Goal: Transaction & Acquisition: Purchase product/service

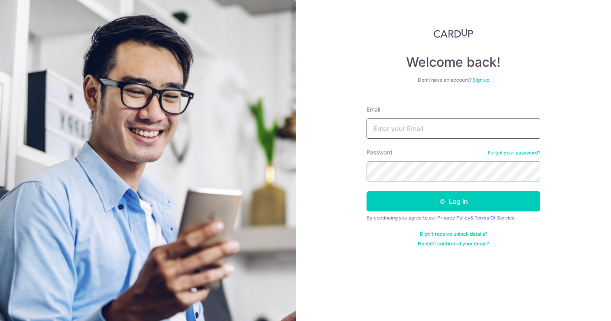
click at [430, 129] on input "Email" at bounding box center [453, 128] width 174 height 20
type input "jinglingpoo@gmail.com"
click at [366, 191] on button "Log in" at bounding box center [453, 201] width 174 height 20
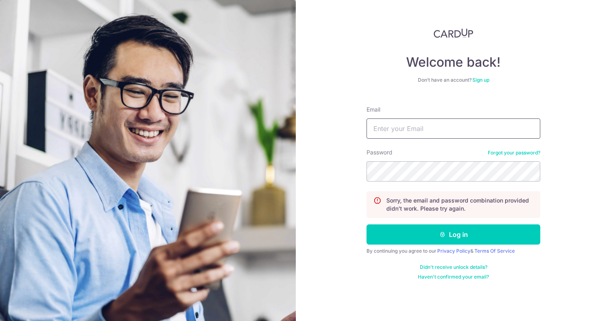
click at [428, 129] on input "Email" at bounding box center [453, 128] width 174 height 20
type input "jinglingpoo@gmail.com"
click at [366, 224] on button "Log in" at bounding box center [453, 234] width 174 height 20
click at [481, 127] on input "Email" at bounding box center [453, 128] width 174 height 20
type input "jingling0143@gmail.com"
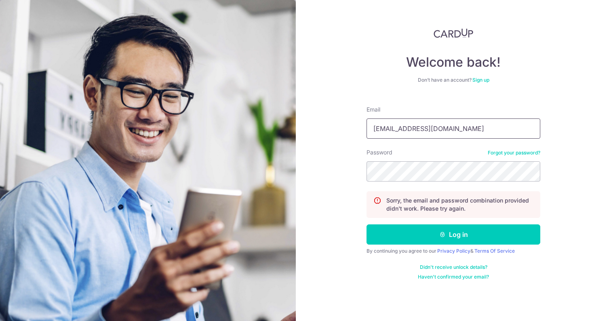
click at [446, 125] on input "jingling0143@gmail.com" at bounding box center [453, 128] width 174 height 20
click at [511, 152] on link "Forgot your password?" at bounding box center [513, 152] width 52 height 6
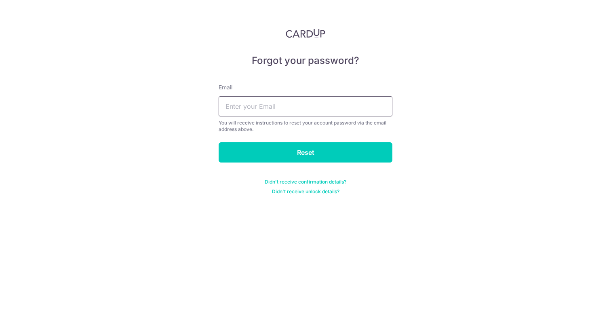
click at [328, 106] on input "text" at bounding box center [305, 106] width 174 height 20
type input "jinglingpoo@gmail.com"
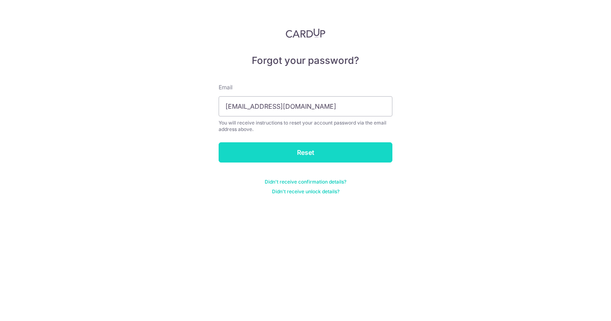
click at [320, 149] on input "Reset" at bounding box center [305, 152] width 174 height 20
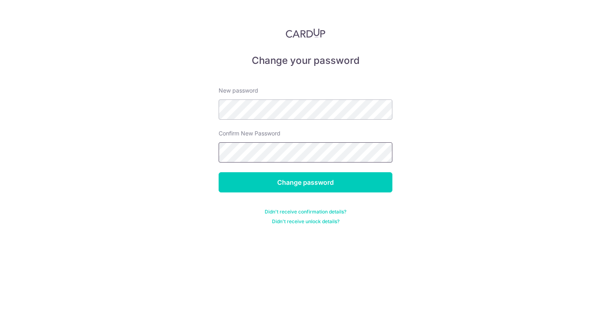
click at [218, 172] on input "Change password" at bounding box center [305, 182] width 174 height 20
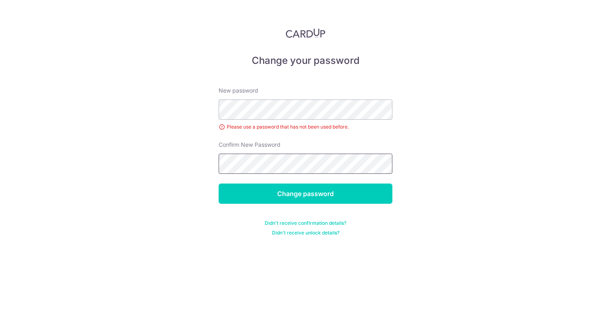
click at [218, 183] on input "Change password" at bounding box center [305, 193] width 174 height 20
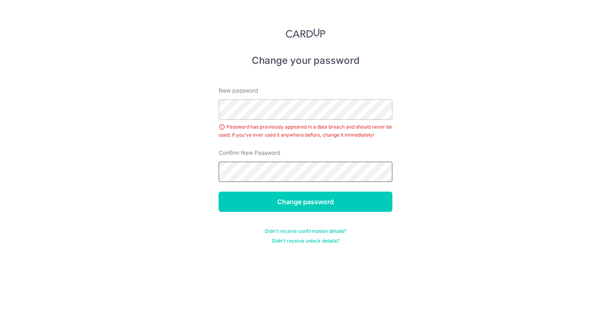
click at [218, 191] on input "Change password" at bounding box center [305, 201] width 174 height 20
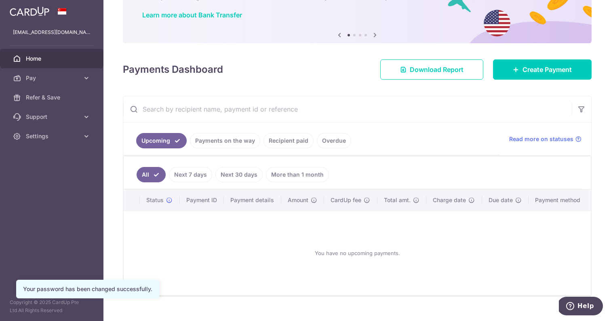
click at [291, 136] on link "Recipient paid" at bounding box center [288, 140] width 50 height 15
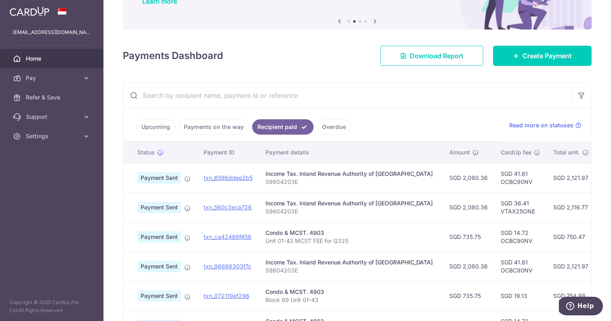
scroll to position [0, 11]
click at [330, 238] on p "Unit 01-43 MCST FEE for Q325" at bounding box center [347, 241] width 171 height 8
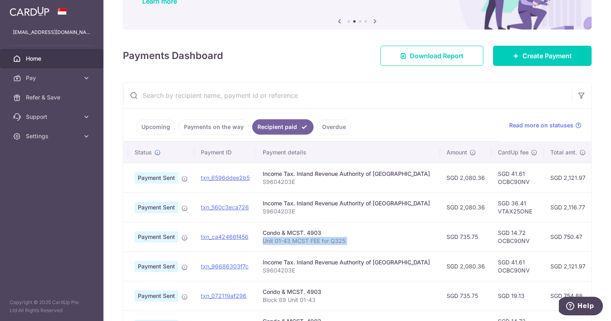
click at [330, 238] on p "Unit 01-43 MCST FEE for Q325" at bounding box center [347, 241] width 171 height 8
copy tr "Unit 01-43 MCST FEE for Q325"
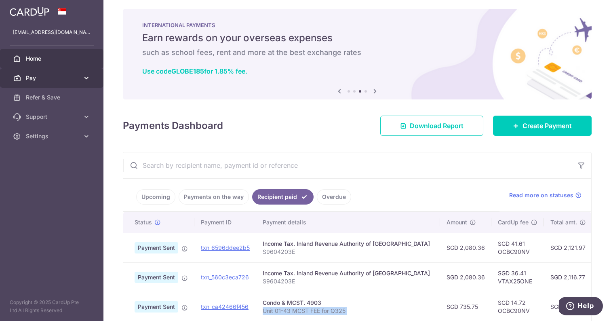
scroll to position [2, 0]
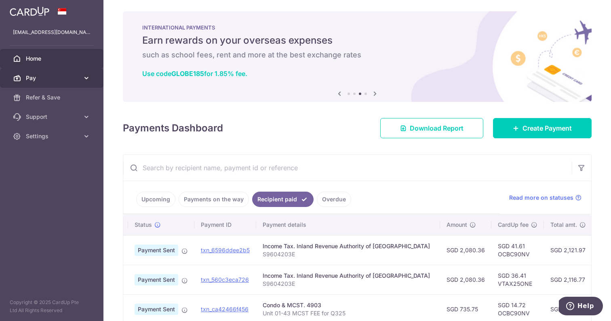
click at [11, 81] on link "Pay" at bounding box center [51, 77] width 103 height 19
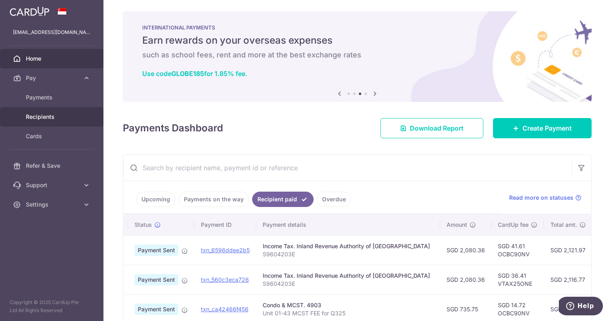
click at [52, 117] on span "Recipients" at bounding box center [52, 117] width 53 height 8
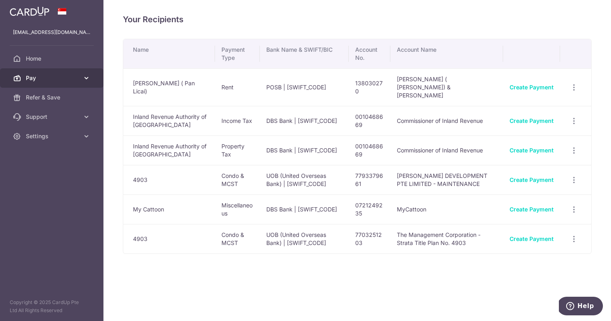
click at [78, 78] on span "Pay" at bounding box center [52, 78] width 53 height 8
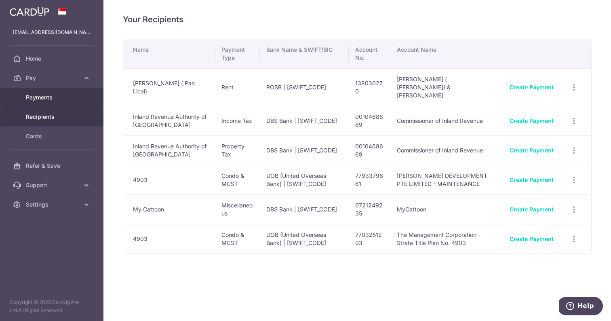
click at [67, 95] on span "Payments" at bounding box center [52, 97] width 53 height 8
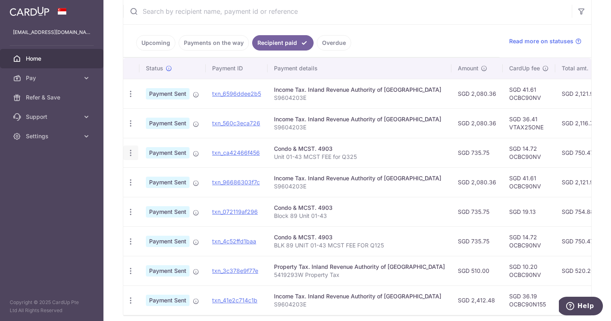
click at [126, 151] on icon "button" at bounding box center [130, 153] width 8 height 8
click at [341, 145] on div "Condo & MCST. 4903" at bounding box center [359, 149] width 171 height 8
click at [224, 151] on link "txn_ca42466f456" at bounding box center [236, 152] width 48 height 7
click at [61, 81] on span "Pay" at bounding box center [52, 78] width 53 height 8
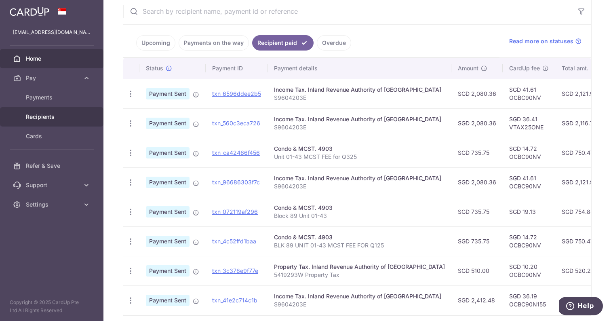
click at [55, 116] on span "Recipients" at bounding box center [52, 117] width 53 height 8
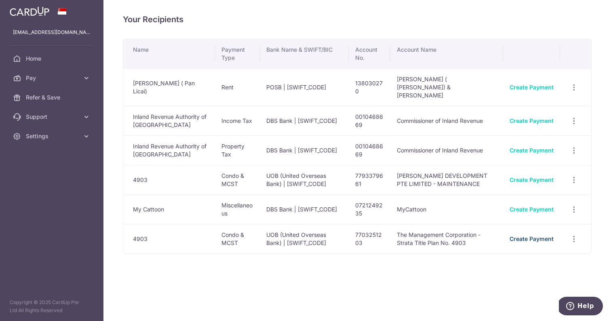
click at [520, 235] on link "Create Payment" at bounding box center [531, 238] width 44 height 7
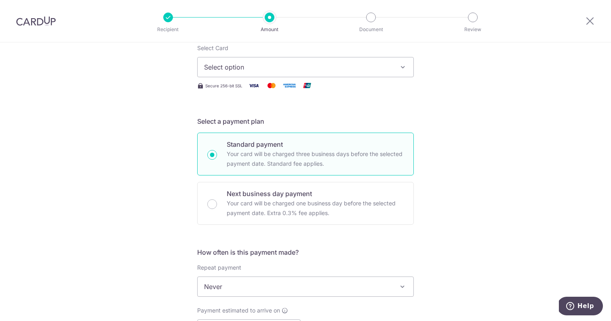
scroll to position [51, 0]
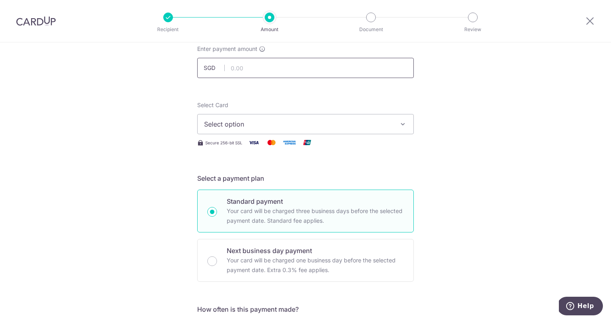
click at [297, 69] on input "text" at bounding box center [305, 68] width 216 height 20
paste input "Unit 01-43"
click at [252, 63] on input "1.00" at bounding box center [305, 68] width 216 height 20
paste input "735.75"
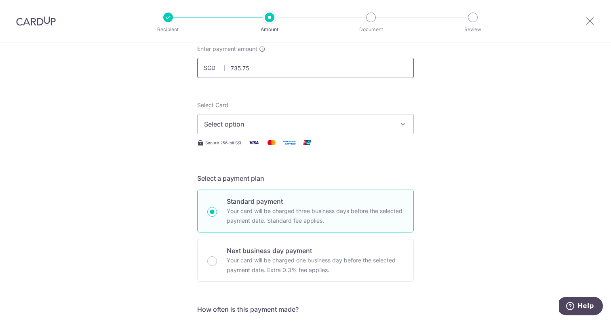
type input "735.75"
click at [257, 123] on span "Select option" at bounding box center [298, 124] width 188 height 10
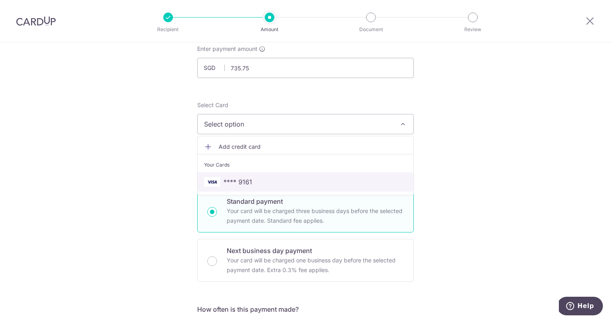
click at [241, 178] on span "**** 9161" at bounding box center [237, 182] width 29 height 10
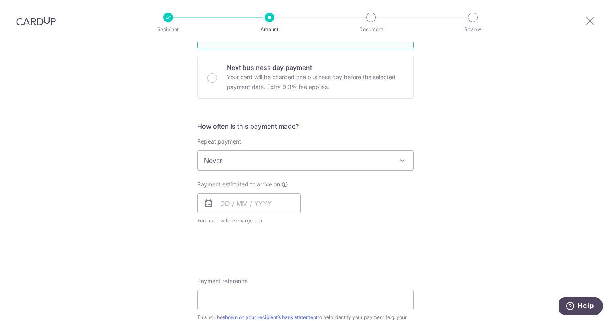
scroll to position [241, 0]
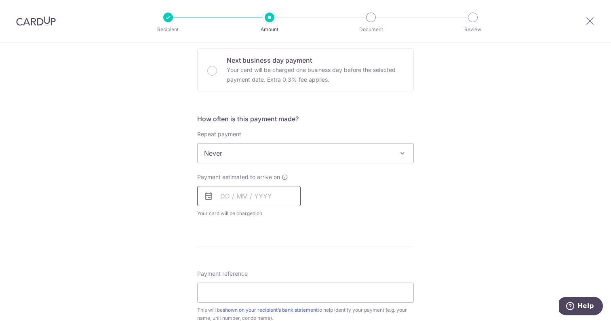
click at [237, 189] on input "text" at bounding box center [248, 196] width 103 height 20
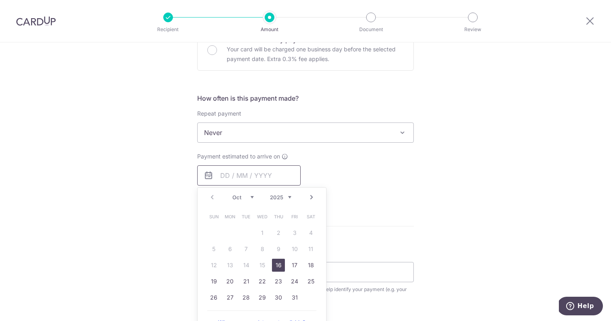
scroll to position [270, 0]
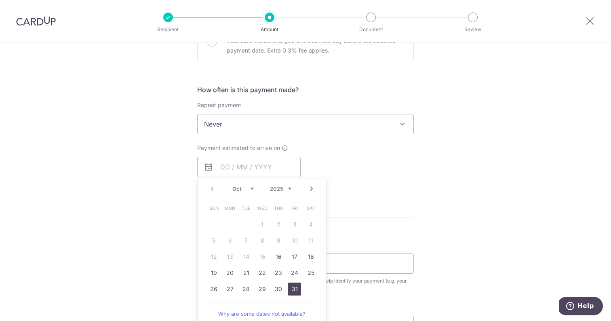
click at [296, 287] on link "31" at bounding box center [294, 288] width 13 height 13
type input "[DATE]"
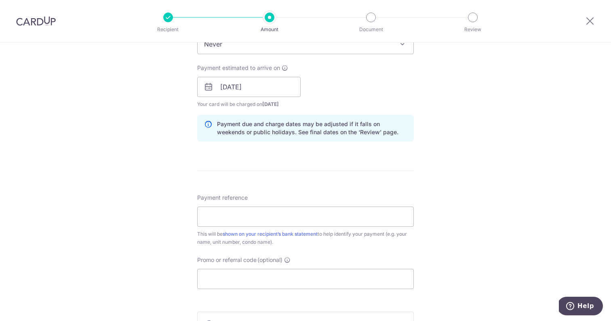
scroll to position [367, 0]
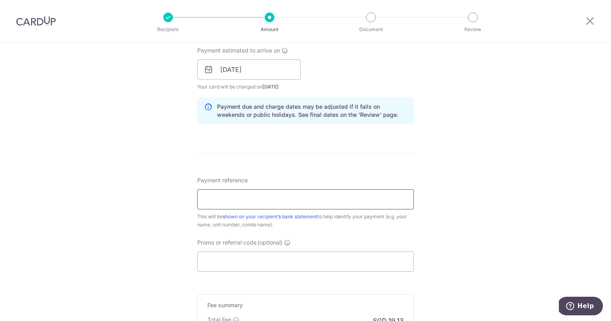
click at [334, 198] on input "Payment reference" at bounding box center [305, 199] width 216 height 20
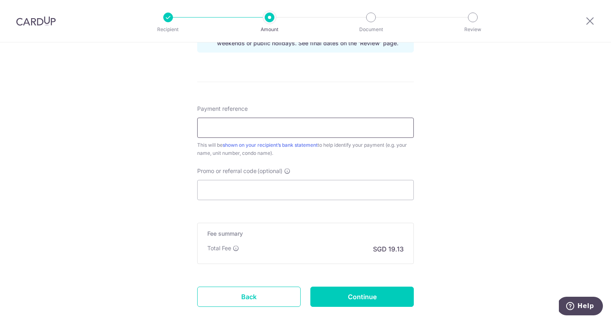
scroll to position [439, 0]
paste input "Unit 01-43 MCST FEE for Q325"
click at [292, 124] on input "Unit 01-43 MCST FEE for Q325" at bounding box center [305, 127] width 216 height 20
type input "Unit 01-43 MCST FEE for Q425"
click at [276, 192] on input "Promo or referral code (optional)" at bounding box center [305, 189] width 216 height 20
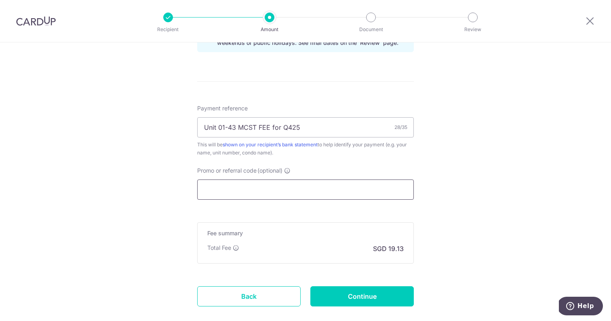
paste input "OCBC90NV"
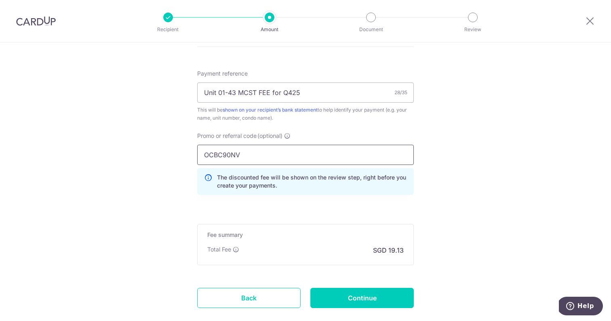
scroll to position [480, 0]
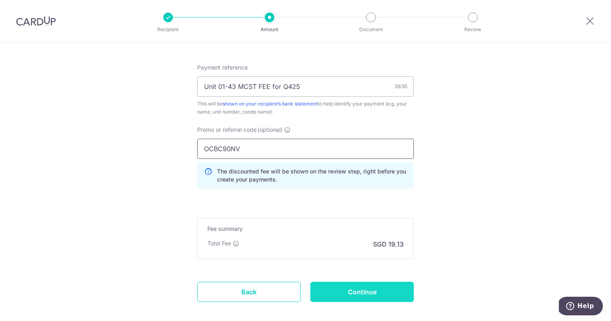
type input "OCBC90NV"
click at [353, 294] on input "Continue" at bounding box center [361, 291] width 103 height 20
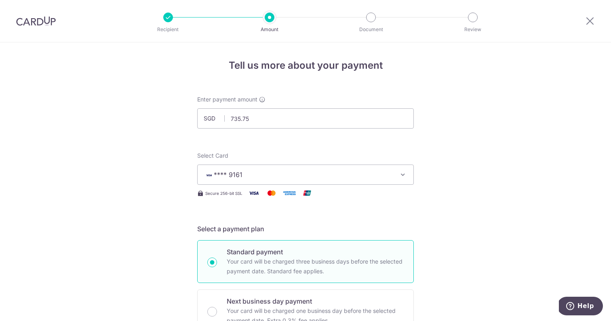
scroll to position [0, 0]
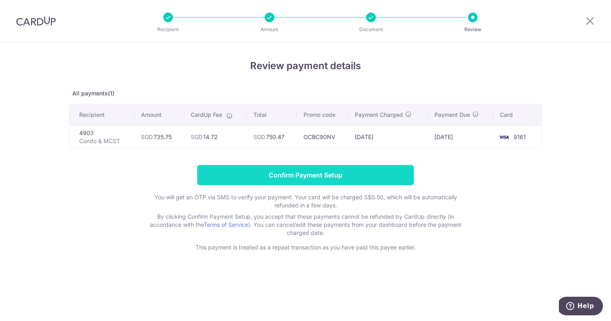
click at [369, 178] on input "Confirm Payment Setup" at bounding box center [305, 175] width 216 height 20
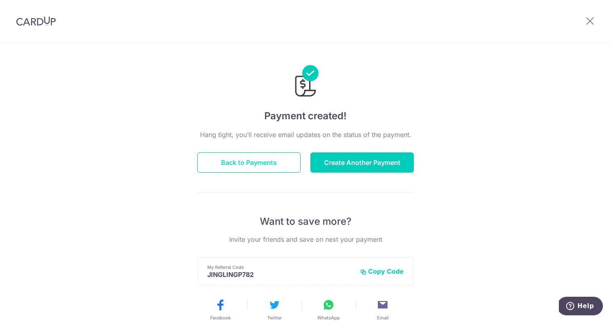
click at [283, 161] on button "Back to Payments" at bounding box center [248, 162] width 103 height 20
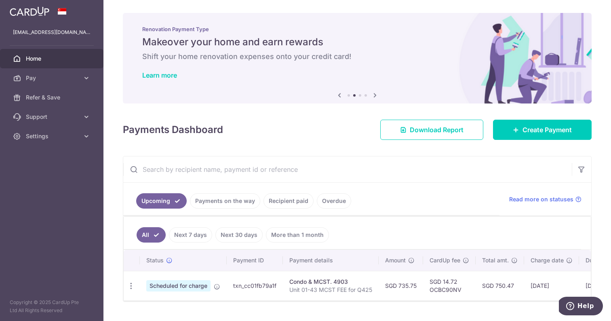
scroll to position [19, 0]
